Goal: Information Seeking & Learning: Learn about a topic

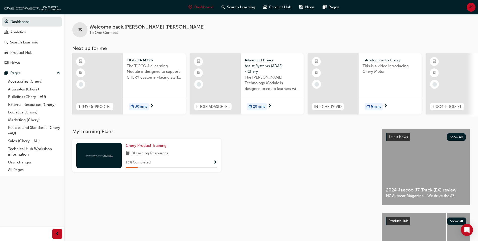
click at [103, 85] on div at bounding box center [97, 83] width 50 height 61
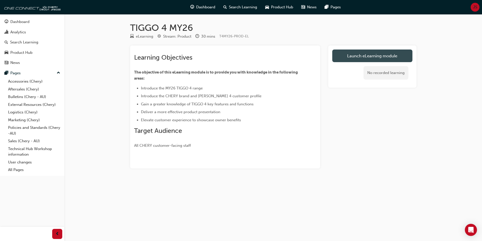
click at [348, 60] on link "Launch eLearning module" at bounding box center [372, 55] width 80 height 13
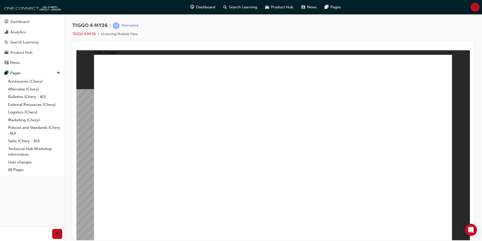
drag, startPoint x: 369, startPoint y: 189, endPoint x: 362, endPoint y: 189, distance: 6.6
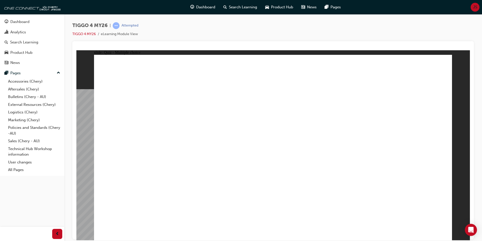
radio input "true"
drag, startPoint x: 132, startPoint y: 117, endPoint x: 277, endPoint y: 194, distance: 163.8
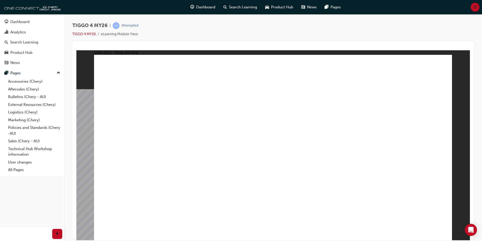
drag, startPoint x: 201, startPoint y: 118, endPoint x: 206, endPoint y: 193, distance: 75.8
drag, startPoint x: 264, startPoint y: 115, endPoint x: 336, endPoint y: 187, distance: 101.3
drag, startPoint x: 336, startPoint y: 120, endPoint x: 139, endPoint y: 182, distance: 206.5
drag, startPoint x: 397, startPoint y: 120, endPoint x: 403, endPoint y: 190, distance: 69.8
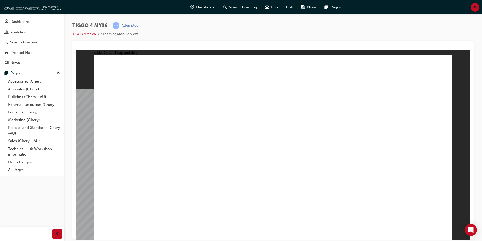
radio input "true"
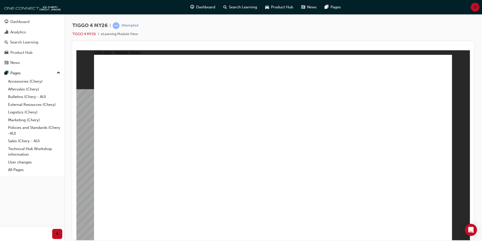
radio input "true"
drag, startPoint x: 142, startPoint y: 186, endPoint x: 391, endPoint y: 104, distance: 261.8
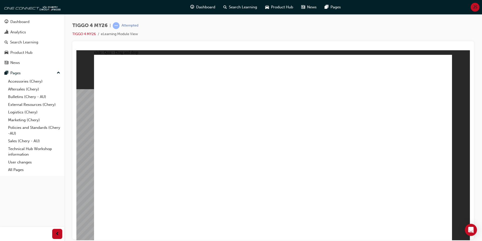
drag, startPoint x: 209, startPoint y: 168, endPoint x: 391, endPoint y: 122, distance: 187.6
drag, startPoint x: 147, startPoint y: 149, endPoint x: 401, endPoint y: 137, distance: 255.0
drag, startPoint x: 135, startPoint y: 132, endPoint x: 381, endPoint y: 153, distance: 246.0
drag, startPoint x: 209, startPoint y: 149, endPoint x: 378, endPoint y: 159, distance: 169.5
drag, startPoint x: 200, startPoint y: 133, endPoint x: 258, endPoint y: 114, distance: 61.1
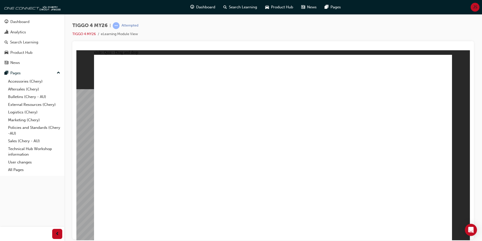
drag, startPoint x: 168, startPoint y: 161, endPoint x: 306, endPoint y: 117, distance: 144.7
radio input "true"
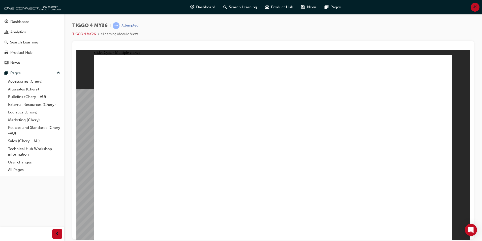
radio input "true"
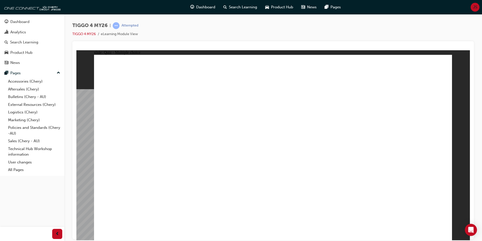
radio input "true"
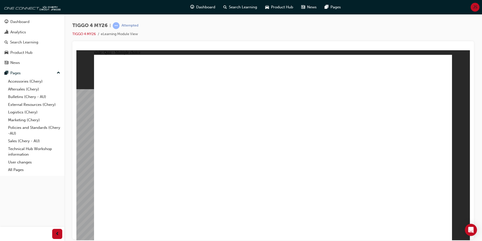
radio input "true"
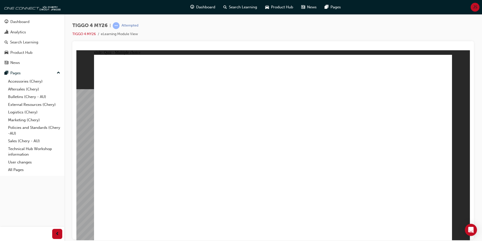
radio input "true"
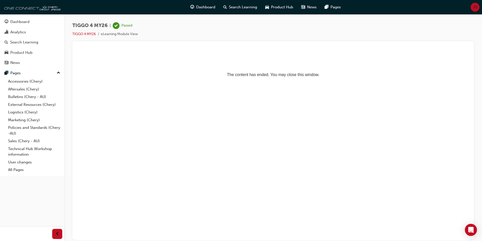
click at [54, 7] on img at bounding box center [32, 7] width 58 height 10
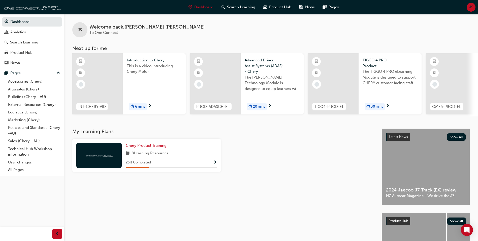
click at [219, 83] on div at bounding box center [215, 83] width 50 height 61
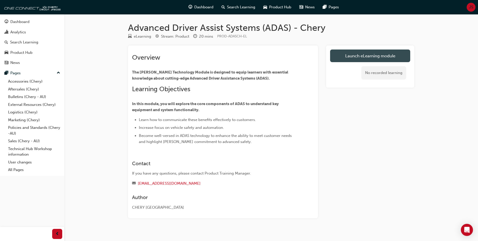
click at [364, 57] on link "Launch eLearning module" at bounding box center [370, 55] width 80 height 13
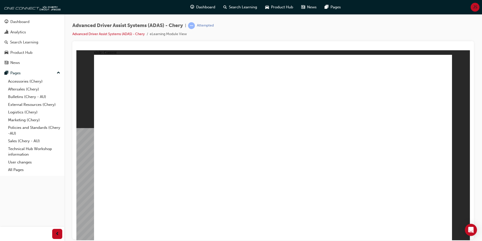
drag, startPoint x: 176, startPoint y: 90, endPoint x: 162, endPoint y: 92, distance: 14.2
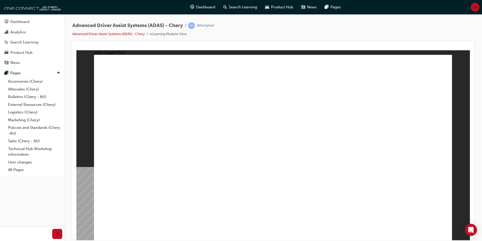
drag, startPoint x: 202, startPoint y: 202, endPoint x: 262, endPoint y: 86, distance: 130.3
drag, startPoint x: 248, startPoint y: 200, endPoint x: 300, endPoint y: 79, distance: 131.7
drag, startPoint x: 160, startPoint y: 193, endPoint x: 365, endPoint y: 69, distance: 239.4
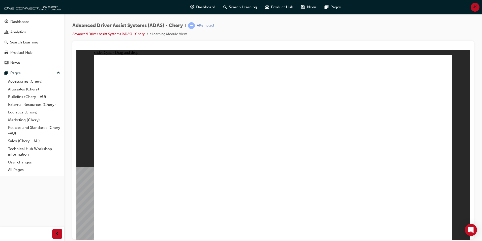
drag, startPoint x: 313, startPoint y: 199, endPoint x: 401, endPoint y: 70, distance: 156.2
drag, startPoint x: 371, startPoint y: 206, endPoint x: 372, endPoint y: 103, distance: 102.9
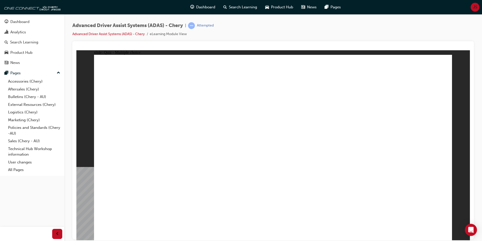
checkbox input "true"
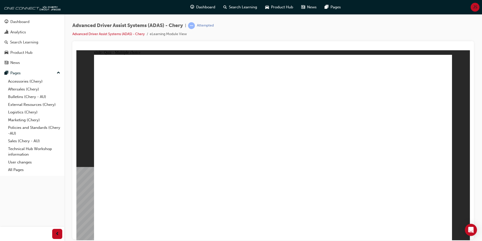
checkbox input "true"
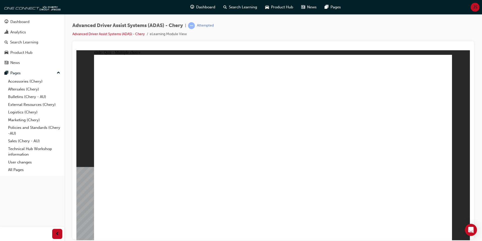
drag, startPoint x: 277, startPoint y: 74, endPoint x: 282, endPoint y: 174, distance: 100.0
drag, startPoint x: 279, startPoint y: 90, endPoint x: 310, endPoint y: 170, distance: 85.9
drag, startPoint x: 386, startPoint y: 90, endPoint x: 335, endPoint y: 170, distance: 95.4
drag, startPoint x: 310, startPoint y: 75, endPoint x: 138, endPoint y: 172, distance: 197.9
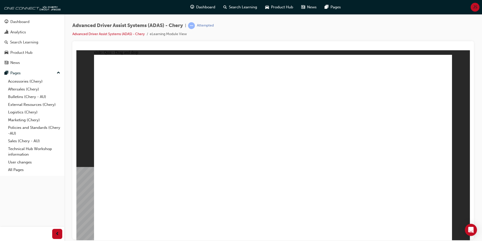
drag, startPoint x: 319, startPoint y: 90, endPoint x: 171, endPoint y: 170, distance: 168.8
drag, startPoint x: 342, startPoint y: 75, endPoint x: 186, endPoint y: 171, distance: 182.9
drag, startPoint x: 353, startPoint y: 96, endPoint x: 232, endPoint y: 171, distance: 142.3
drag, startPoint x: 382, startPoint y: 78, endPoint x: 127, endPoint y: 183, distance: 275.7
drag, startPoint x: 292, startPoint y: 190, endPoint x: 170, endPoint y: 181, distance: 122.9
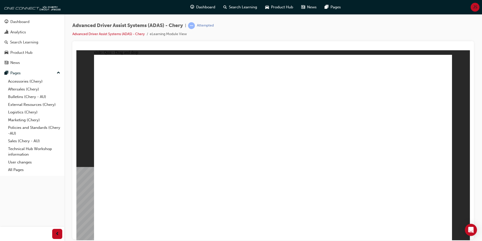
drag, startPoint x: 271, startPoint y: 170, endPoint x: 192, endPoint y: 180, distance: 80.0
drag, startPoint x: 135, startPoint y: 198, endPoint x: 369, endPoint y: 73, distance: 265.0
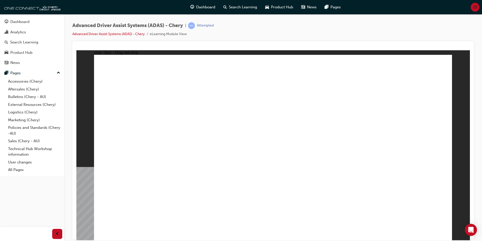
drag, startPoint x: 202, startPoint y: 201, endPoint x: 256, endPoint y: 78, distance: 135.0
drag, startPoint x: 247, startPoint y: 201, endPoint x: 282, endPoint y: 73, distance: 133.2
drag, startPoint x: 302, startPoint y: 206, endPoint x: 403, endPoint y: 74, distance: 165.6
drag, startPoint x: 360, startPoint y: 205, endPoint x: 368, endPoint y: 103, distance: 102.2
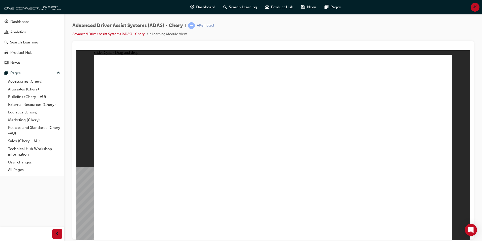
checkbox input "true"
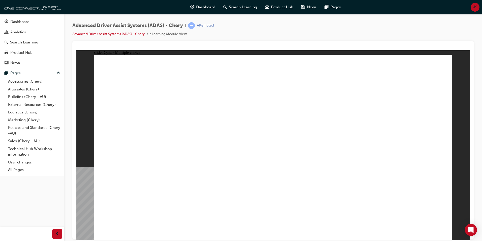
checkbox input "true"
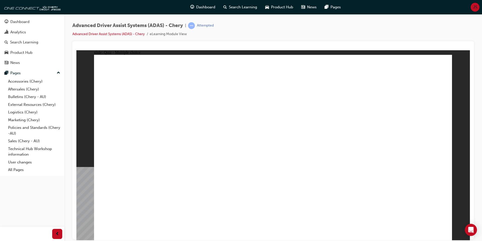
checkbox input "true"
drag, startPoint x: 270, startPoint y: 75, endPoint x: 278, endPoint y: 172, distance: 97.9
drag, startPoint x: 390, startPoint y: 91, endPoint x: 306, endPoint y: 172, distance: 116.8
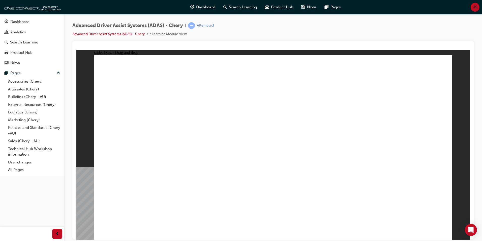
drag, startPoint x: 275, startPoint y: 90, endPoint x: 340, endPoint y: 170, distance: 103.1
drag, startPoint x: 312, startPoint y: 74, endPoint x: 140, endPoint y: 172, distance: 198.1
drag, startPoint x: 311, startPoint y: 89, endPoint x: 160, endPoint y: 171, distance: 171.5
drag, startPoint x: 345, startPoint y: 91, endPoint x: 194, endPoint y: 170, distance: 171.0
drag, startPoint x: 349, startPoint y: 77, endPoint x: 221, endPoint y: 174, distance: 161.0
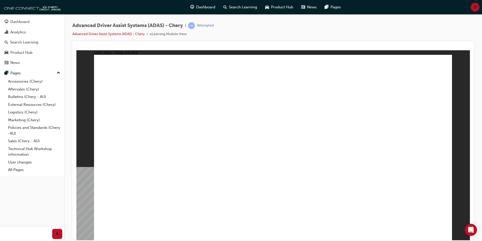
drag, startPoint x: 399, startPoint y: 74, endPoint x: 142, endPoint y: 180, distance: 278.4
drag, startPoint x: 139, startPoint y: 200, endPoint x: 371, endPoint y: 76, distance: 263.2
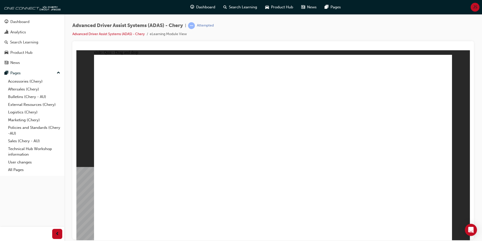
drag, startPoint x: 195, startPoint y: 198, endPoint x: 252, endPoint y: 93, distance: 119.6
drag, startPoint x: 250, startPoint y: 199, endPoint x: 291, endPoint y: 106, distance: 101.7
drag, startPoint x: 323, startPoint y: 181, endPoint x: 395, endPoint y: 90, distance: 115.7
drag, startPoint x: 378, startPoint y: 175, endPoint x: 389, endPoint y: 123, distance: 53.1
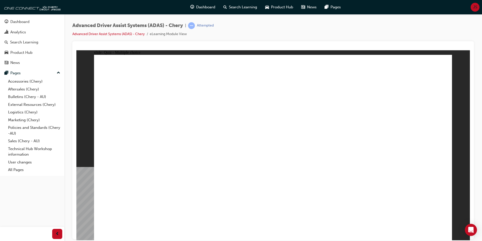
checkbox input "true"
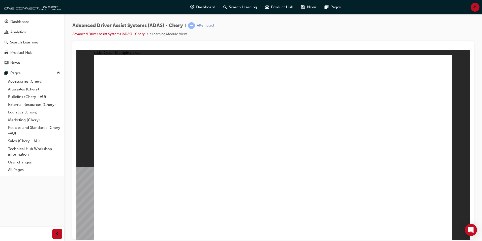
checkbox input "true"
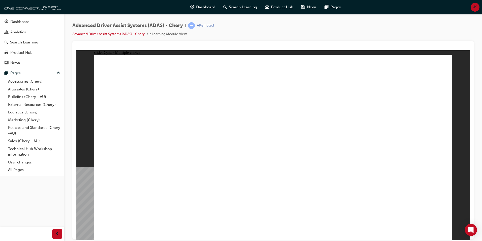
drag, startPoint x: 279, startPoint y: 90, endPoint x: 280, endPoint y: 167, distance: 76.9
drag, startPoint x: 283, startPoint y: 75, endPoint x: 302, endPoint y: 169, distance: 96.7
drag, startPoint x: 386, startPoint y: 92, endPoint x: 336, endPoint y: 171, distance: 93.6
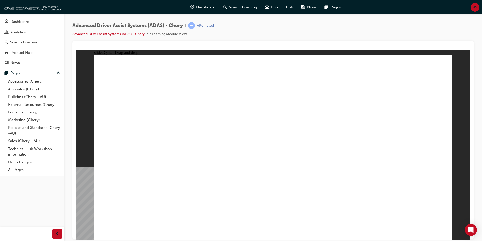
drag, startPoint x: 291, startPoint y: 101, endPoint x: 142, endPoint y: 170, distance: 164.4
drag, startPoint x: 355, startPoint y: 75, endPoint x: 171, endPoint y: 175, distance: 208.5
drag, startPoint x: 387, startPoint y: 77, endPoint x: 365, endPoint y: 174, distance: 99.8
drag, startPoint x: 313, startPoint y: 82, endPoint x: 191, endPoint y: 170, distance: 150.4
drag, startPoint x: 324, startPoint y: 118, endPoint x: 223, endPoint y: 174, distance: 115.9
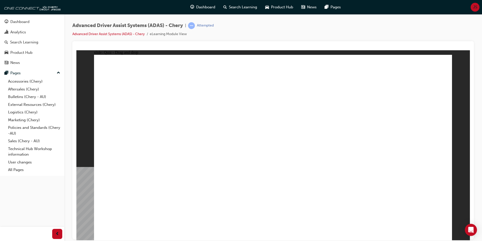
drag, startPoint x: 189, startPoint y: 208, endPoint x: 180, endPoint y: 207, distance: 9.7
drag, startPoint x: 147, startPoint y: 200, endPoint x: 368, endPoint y: 77, distance: 253.5
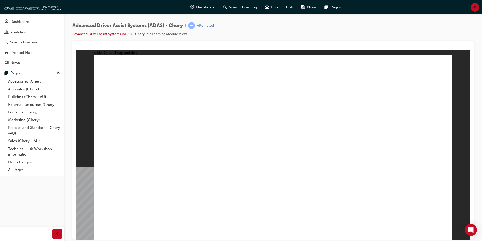
drag, startPoint x: 203, startPoint y: 203, endPoint x: 267, endPoint y: 125, distance: 100.0
drag, startPoint x: 254, startPoint y: 199, endPoint x: 288, endPoint y: 114, distance: 92.0
drag, startPoint x: 344, startPoint y: 163, endPoint x: 387, endPoint y: 115, distance: 64.5
drag, startPoint x: 359, startPoint y: 208, endPoint x: 366, endPoint y: 125, distance: 83.8
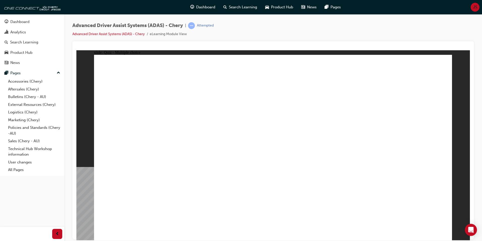
checkbox input "true"
drag, startPoint x: 285, startPoint y: 120, endPoint x: 287, endPoint y: 133, distance: 13.5
checkbox input "true"
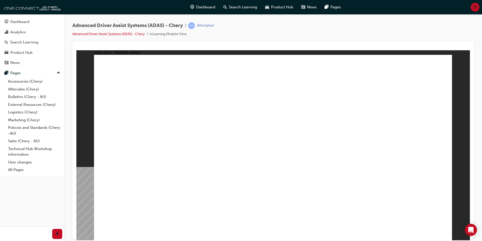
checkbox input "true"
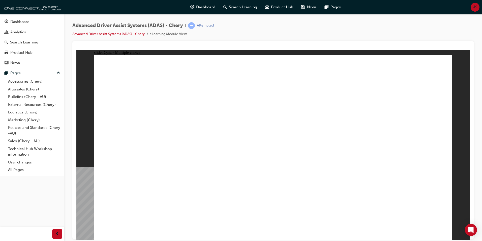
checkbox input "true"
drag, startPoint x: 311, startPoint y: 89, endPoint x: 137, endPoint y: 170, distance: 191.3
drag, startPoint x: 281, startPoint y: 75, endPoint x: 283, endPoint y: 174, distance: 98.9
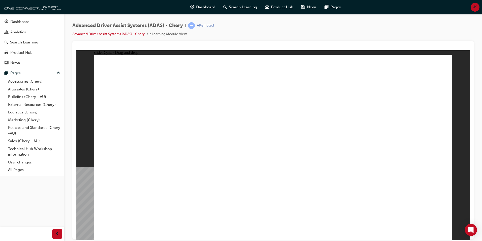
drag, startPoint x: 275, startPoint y: 88, endPoint x: 306, endPoint y: 167, distance: 85.1
drag, startPoint x: 377, startPoint y: 92, endPoint x: 327, endPoint y: 170, distance: 92.6
drag, startPoint x: 355, startPoint y: 91, endPoint x: 372, endPoint y: 167, distance: 77.9
drag, startPoint x: 384, startPoint y: 76, endPoint x: 154, endPoint y: 175, distance: 250.2
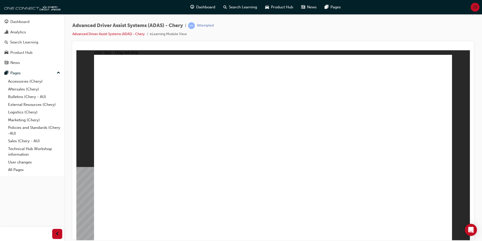
drag, startPoint x: 343, startPoint y: 76, endPoint x: 187, endPoint y: 172, distance: 182.6
drag, startPoint x: 306, startPoint y: 75, endPoint x: 224, endPoint y: 173, distance: 127.8
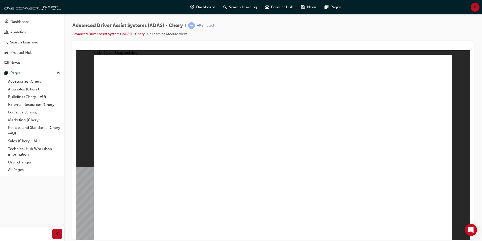
drag, startPoint x: 147, startPoint y: 203, endPoint x: 359, endPoint y: 79, distance: 245.3
drag, startPoint x: 209, startPoint y: 200, endPoint x: 273, endPoint y: 93, distance: 124.5
drag, startPoint x: 260, startPoint y: 198, endPoint x: 287, endPoint y: 97, distance: 104.7
drag, startPoint x: 377, startPoint y: 122, endPoint x: 388, endPoint y: 97, distance: 27.2
drag, startPoint x: 371, startPoint y: 204, endPoint x: 388, endPoint y: 158, distance: 48.7
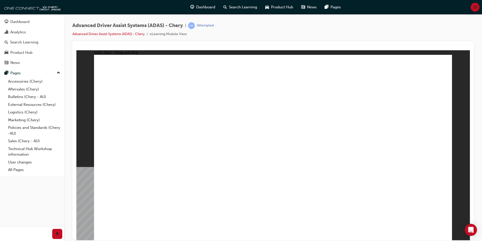
drag, startPoint x: 376, startPoint y: 198, endPoint x: 387, endPoint y: 106, distance: 92.9
checkbox input "true"
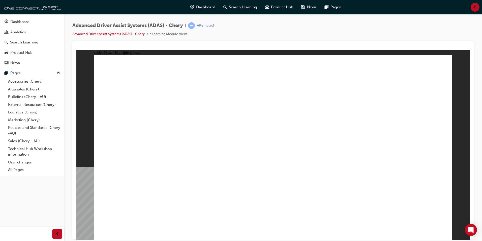
checkbox input "true"
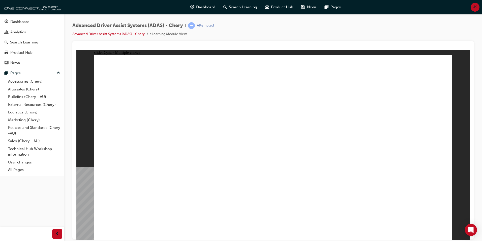
checkbox input "true"
drag, startPoint x: 312, startPoint y: 186, endPoint x: 314, endPoint y: 192, distance: 5.7
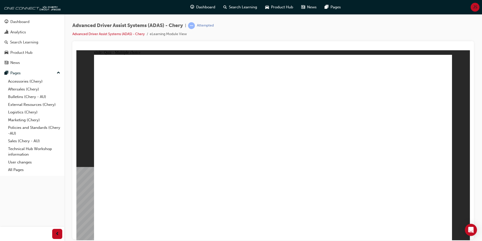
checkbox input "true"
drag, startPoint x: 310, startPoint y: 90, endPoint x: 136, endPoint y: 173, distance: 193.3
drag, startPoint x: 347, startPoint y: 75, endPoint x: 158, endPoint y: 168, distance: 210.7
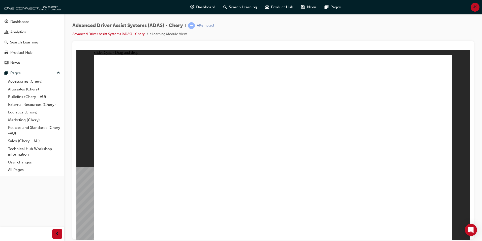
drag, startPoint x: 277, startPoint y: 90, endPoint x: 285, endPoint y: 171, distance: 81.3
drag, startPoint x: 279, startPoint y: 76, endPoint x: 314, endPoint y: 173, distance: 103.1
drag, startPoint x: 387, startPoint y: 90, endPoint x: 340, endPoint y: 172, distance: 94.6
drag, startPoint x: 312, startPoint y: 76, endPoint x: 363, endPoint y: 171, distance: 108.4
drag, startPoint x: 396, startPoint y: 76, endPoint x: 206, endPoint y: 171, distance: 212.7
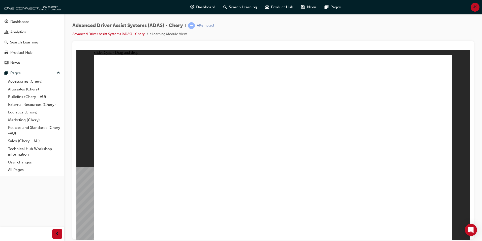
drag, startPoint x: 350, startPoint y: 92, endPoint x: 222, endPoint y: 174, distance: 152.4
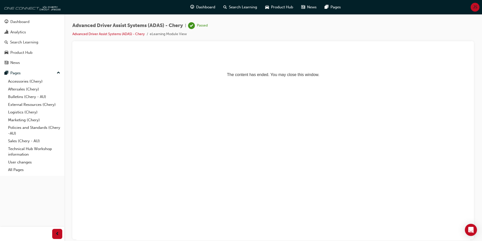
drag, startPoint x: 43, startPoint y: 8, endPoint x: 47, endPoint y: 12, distance: 5.0
click at [43, 8] on img at bounding box center [32, 7] width 58 height 10
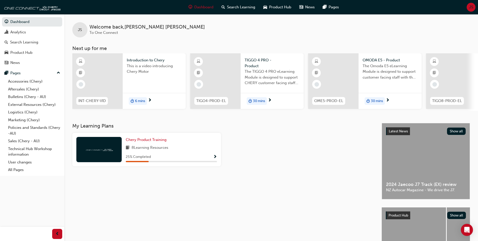
click at [339, 77] on div at bounding box center [333, 80] width 50 height 55
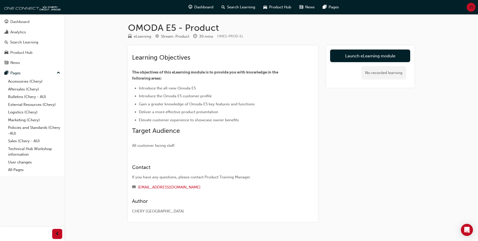
click at [367, 59] on link "Launch eLearning module" at bounding box center [370, 55] width 80 height 13
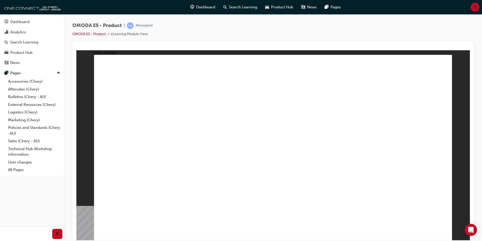
drag, startPoint x: 346, startPoint y: 159, endPoint x: 348, endPoint y: 164, distance: 6.2
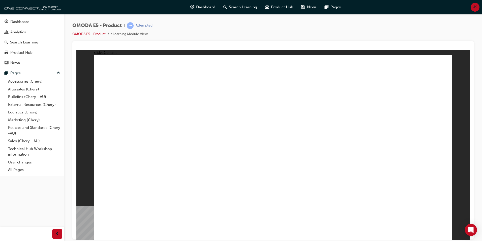
drag, startPoint x: 331, startPoint y: 178, endPoint x: 327, endPoint y: 178, distance: 3.8
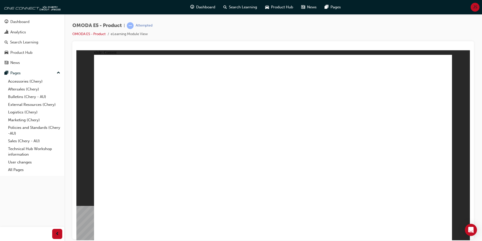
drag, startPoint x: 188, startPoint y: 156, endPoint x: 278, endPoint y: 193, distance: 97.9
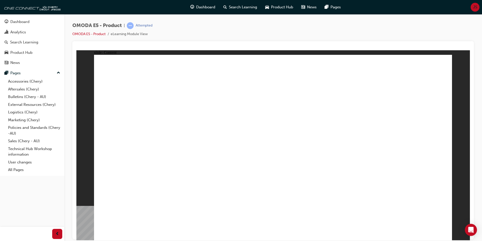
drag, startPoint x: 445, startPoint y: 65, endPoint x: 438, endPoint y: 66, distance: 7.8
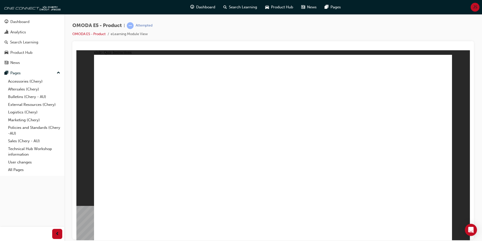
radio input "true"
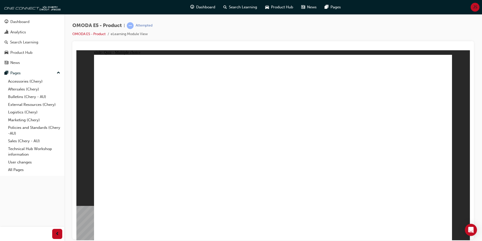
radio input "true"
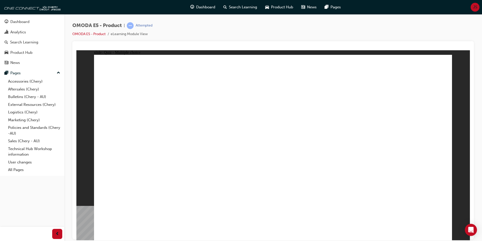
radio input "true"
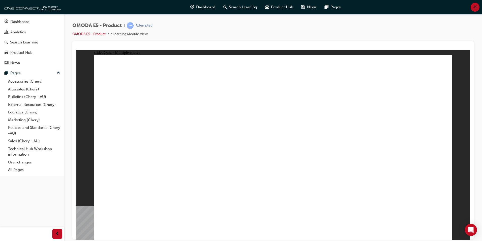
radio input "true"
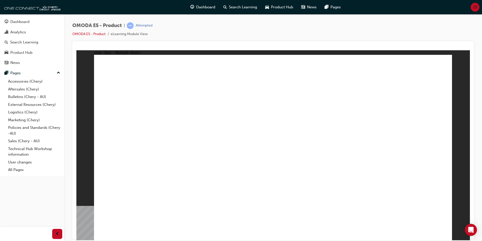
radio input "true"
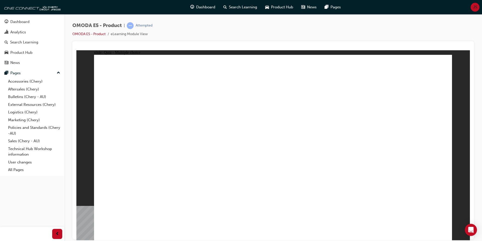
radio input "true"
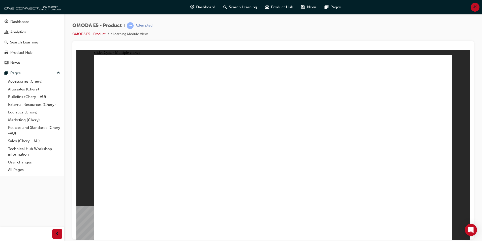
radio input "true"
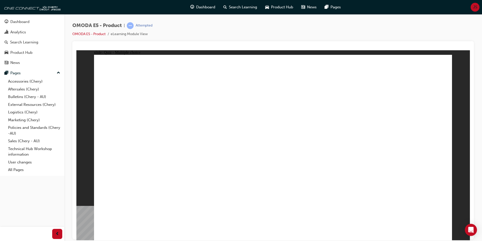
radio input "true"
drag, startPoint x: 289, startPoint y: 182, endPoint x: 280, endPoint y: 181, distance: 8.9
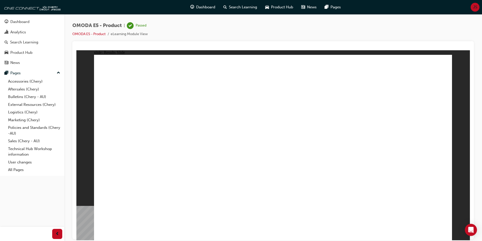
click at [45, 9] on img at bounding box center [32, 7] width 58 height 10
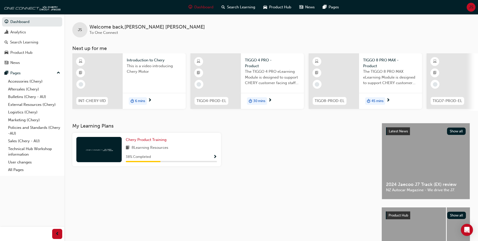
click at [102, 88] on div at bounding box center [97, 80] width 50 height 55
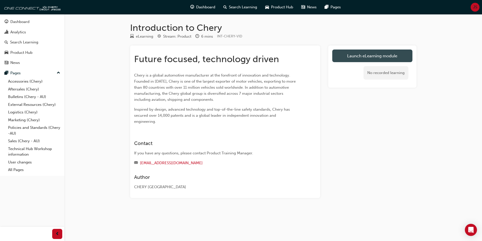
click at [367, 54] on link "Launch eLearning module" at bounding box center [372, 55] width 80 height 13
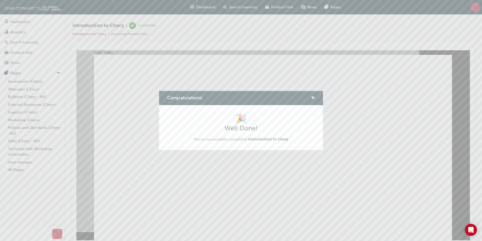
click at [52, 7] on div "Congratulations! 🎉 Well Done! You've successfully completed Introduction to Che…" at bounding box center [241, 120] width 482 height 241
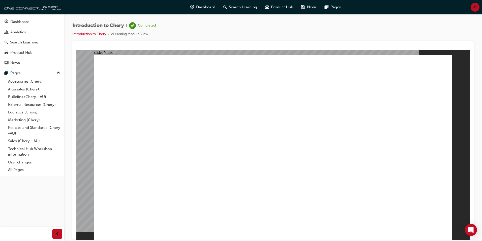
drag, startPoint x: 373, startPoint y: 224, endPoint x: 382, endPoint y: 223, distance: 9.1
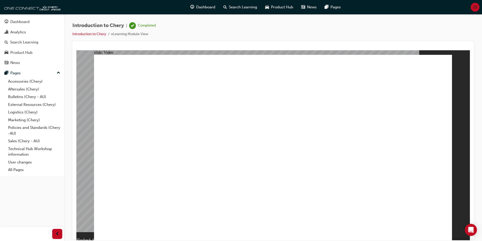
type input "311"
click at [51, 10] on img at bounding box center [32, 7] width 58 height 10
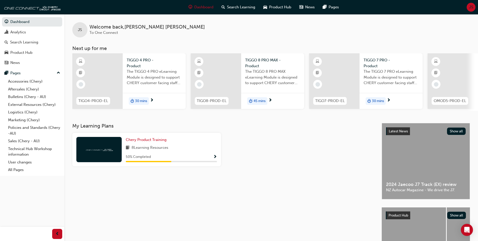
click at [432, 177] on div "Latest News Show all 2024 Jaecoo J7 Track (EX) review NZ Autocar Magazine - We …" at bounding box center [426, 161] width 88 height 76
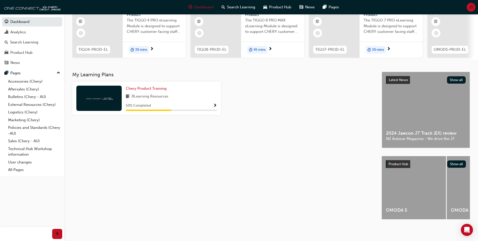
click at [200, 162] on div "My Learning Plans Chery Product Training 8 Learning Resources 50 % Completed" at bounding box center [227, 150] width 310 height 156
